Goal: Task Accomplishment & Management: Use online tool/utility

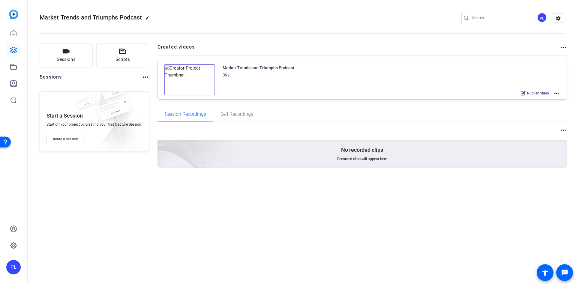
click at [120, 135] on img at bounding box center [117, 122] width 58 height 64
click at [144, 76] on mat-icon "more_horiz" at bounding box center [145, 76] width 7 height 7
click at [95, 144] on div at bounding box center [288, 142] width 576 height 284
click at [68, 137] on span "Create a session" at bounding box center [65, 139] width 27 height 5
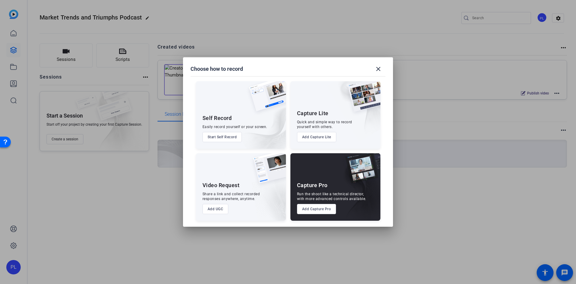
click at [321, 137] on button "Add Capture Lite" at bounding box center [316, 137] width 39 height 10
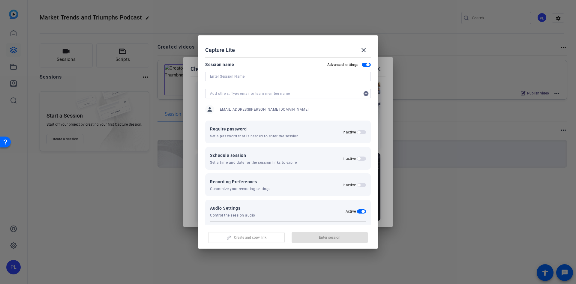
click at [362, 64] on span "button" at bounding box center [366, 65] width 9 height 4
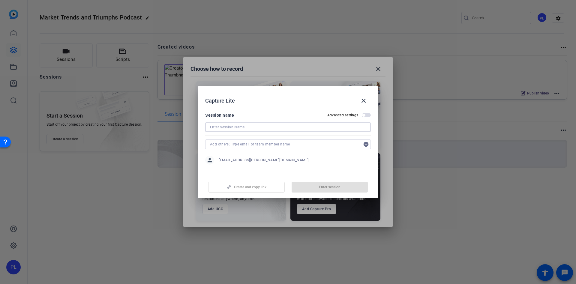
click at [260, 127] on input at bounding box center [288, 127] width 156 height 7
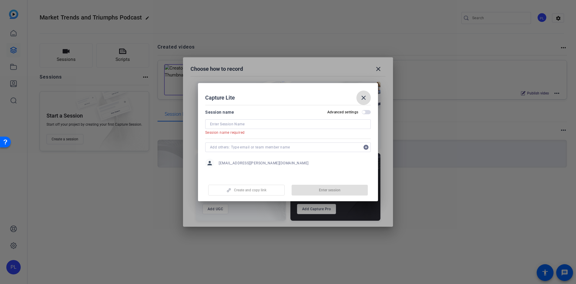
click at [363, 106] on openreel-create-edit-studio-session "Capture Lite close Session name Advanced settings Session name required add_cir…" at bounding box center [288, 142] width 180 height 118
click at [362, 98] on mat-icon "close" at bounding box center [363, 97] width 7 height 7
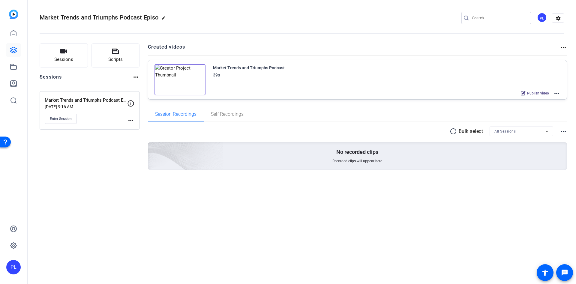
click at [130, 118] on mat-icon "more_horiz" at bounding box center [130, 120] width 7 height 7
click at [132, 129] on span "Edit Session" at bounding box center [145, 128] width 27 height 7
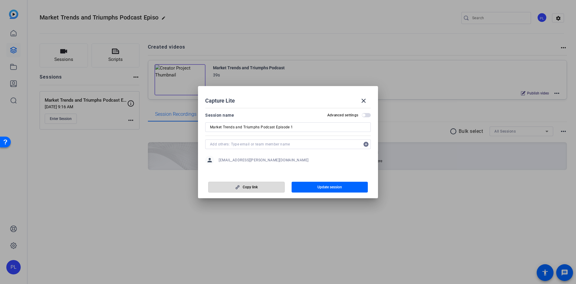
click at [242, 188] on span "button" at bounding box center [246, 187] width 76 height 14
